Goal: Task Accomplishment & Management: Use online tool/utility

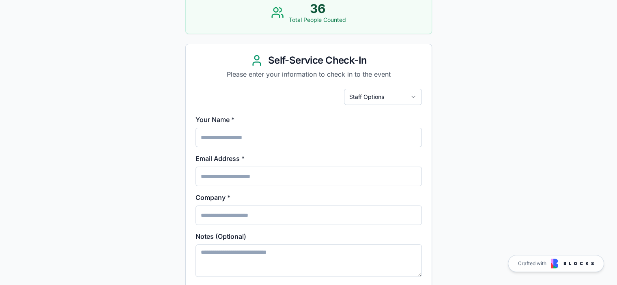
scroll to position [119, 0]
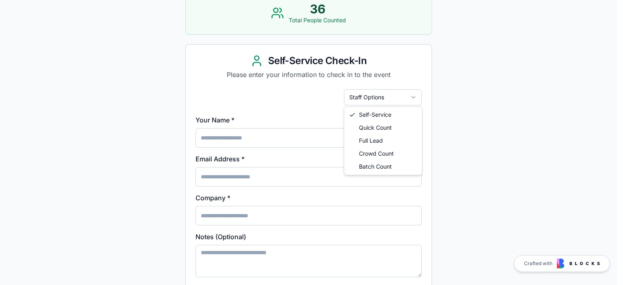
click at [372, 98] on html "Event Check-In Select Event: APC 2025 Active APC 2025 [GEOGRAPHIC_DATA], [GEOGR…" at bounding box center [311, 161] width 623 height 561
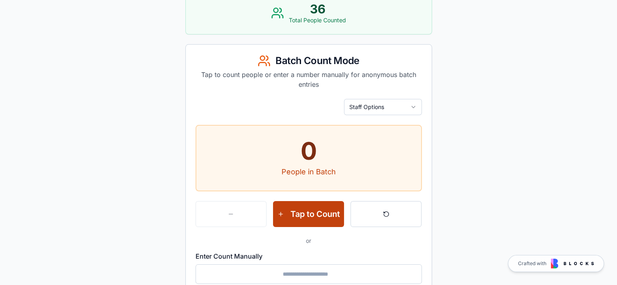
click at [320, 211] on button "Tap to Count" at bounding box center [308, 214] width 71 height 26
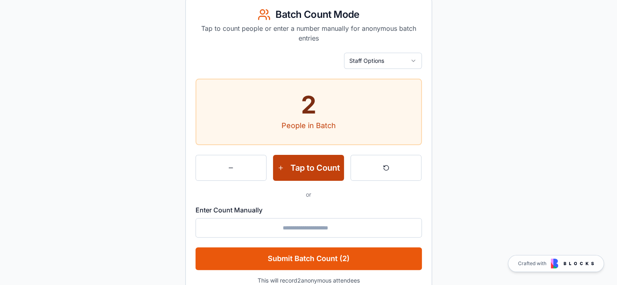
scroll to position [213, 0]
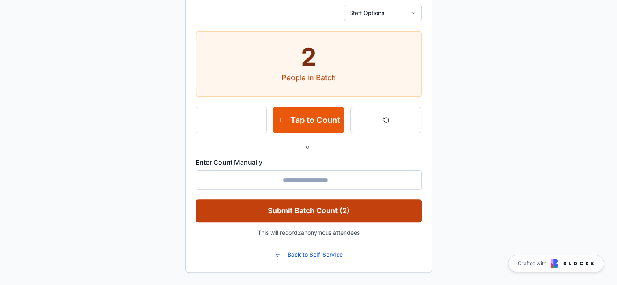
click at [324, 211] on button "Submit Batch Count (2)" at bounding box center [309, 211] width 226 height 23
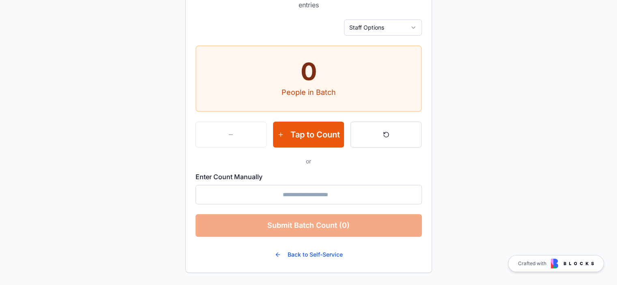
scroll to position [0, 0]
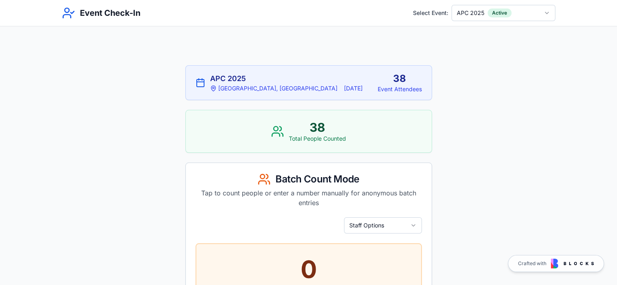
click at [494, 13] on html "Event Check-In Select Event: APC 2025 Active APC 2025 [GEOGRAPHIC_DATA], [GEOGR…" at bounding box center [308, 242] width 617 height 484
click at [423, 22] on html "Event Check-In Select Event: APC 2025 Active APC 2025 [GEOGRAPHIC_DATA], [GEOGR…" at bounding box center [308, 242] width 617 height 484
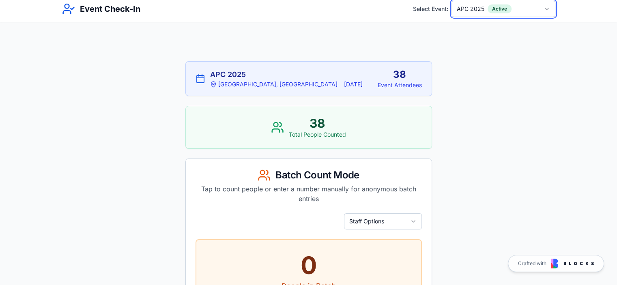
scroll to position [4, 0]
